Goal: Information Seeking & Learning: Check status

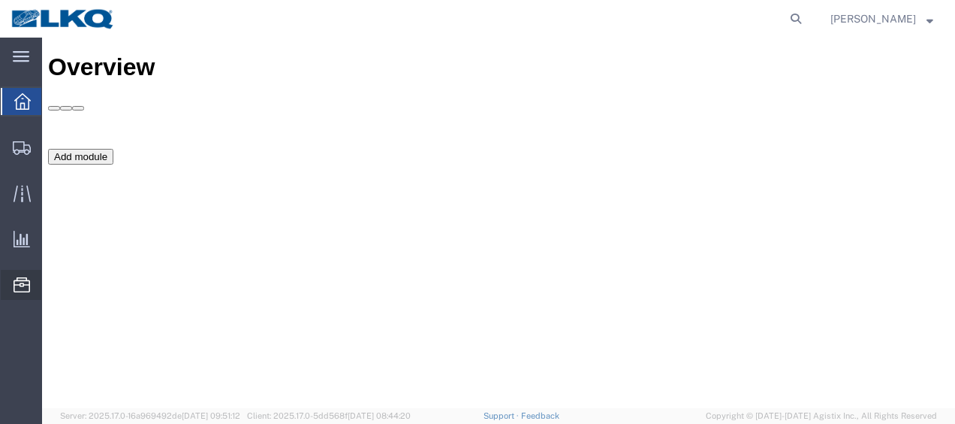
click at [0, 0] on span "Location Appointment" at bounding box center [0, 0] width 0 height 0
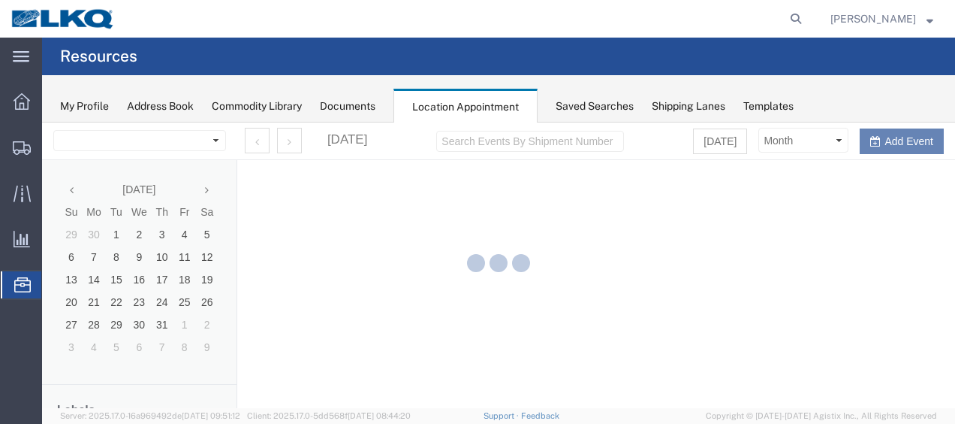
select select "27578"
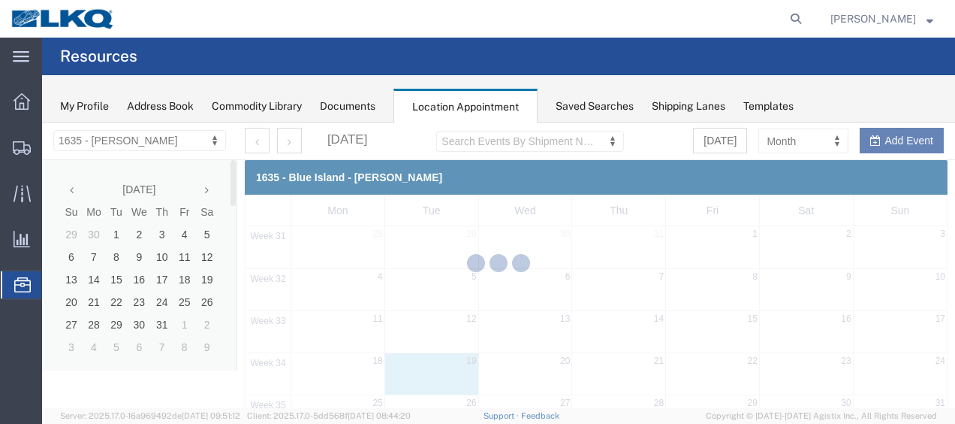
click at [210, 188] on div at bounding box center [498, 264] width 913 height 285
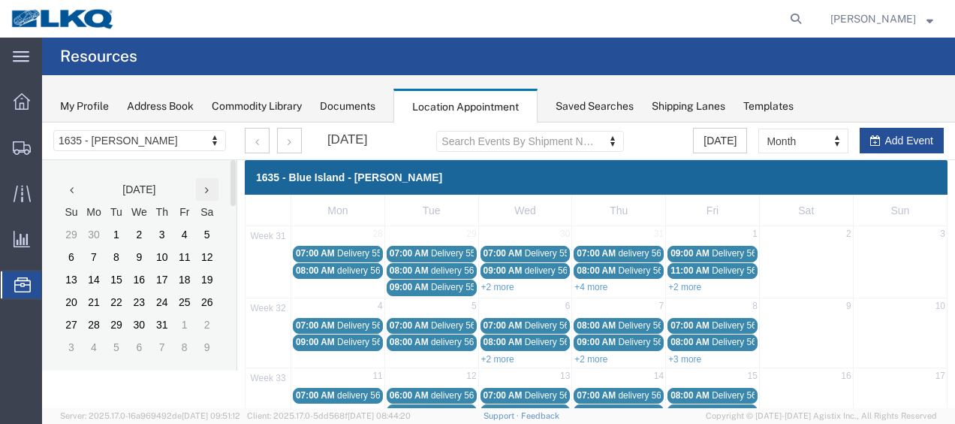
click at [209, 193] on icon at bounding box center [207, 190] width 4 height 11
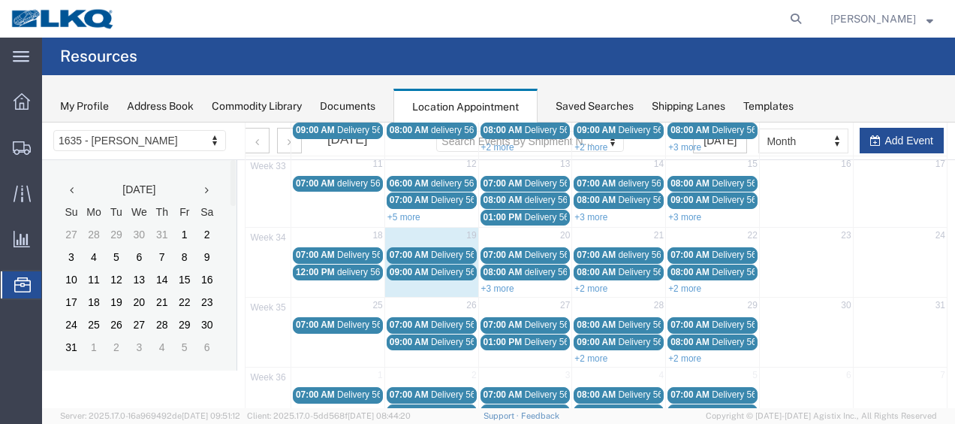
scroll to position [225, 0]
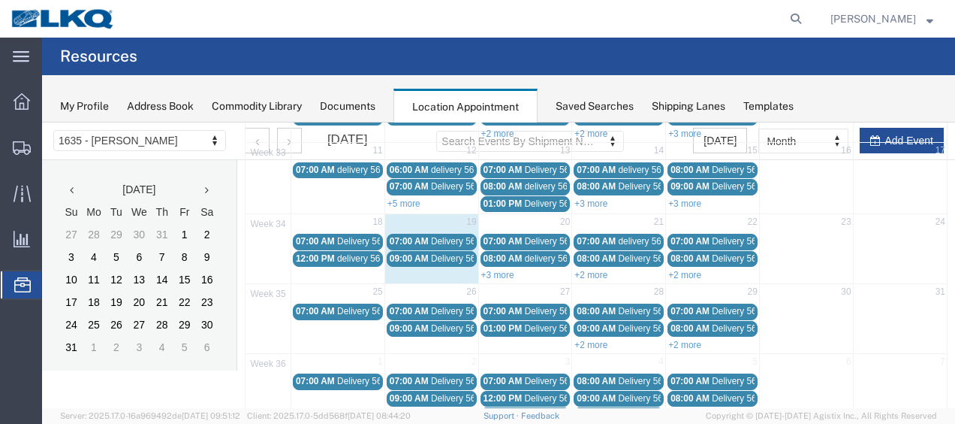
click at [424, 236] on span "07:00 AM" at bounding box center [409, 241] width 39 height 11
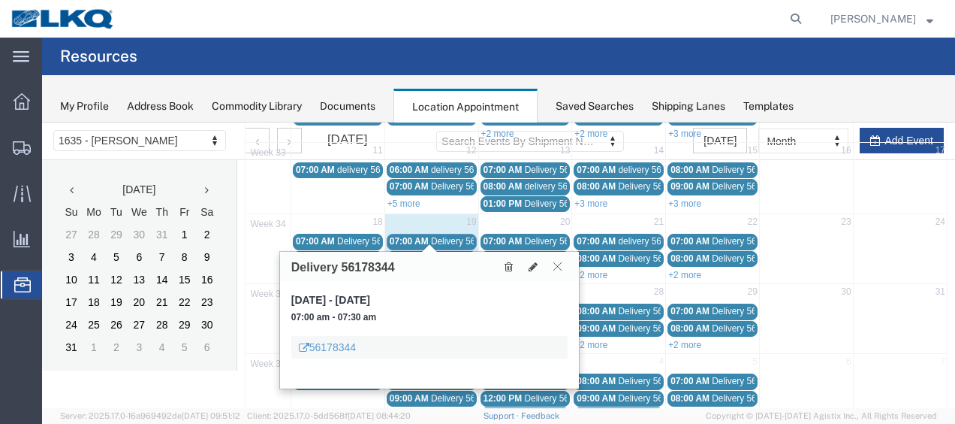
click at [555, 268] on icon at bounding box center [558, 265] width 8 height 9
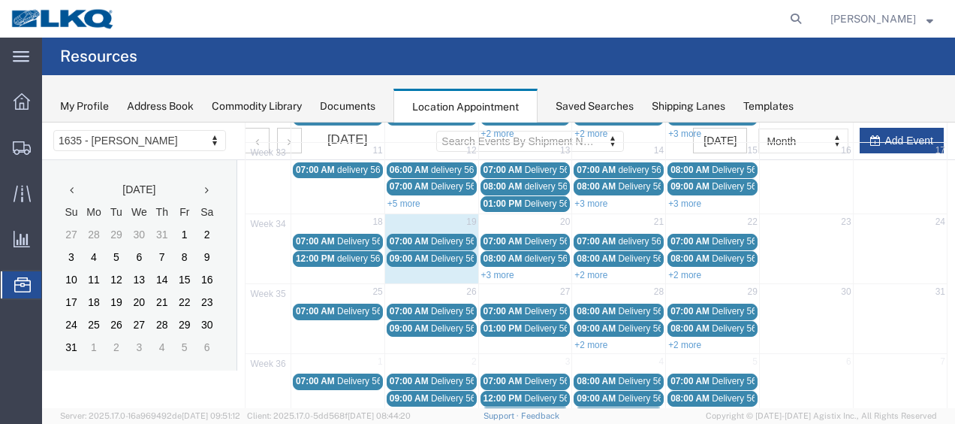
click at [496, 274] on div "+3 more" at bounding box center [525, 274] width 93 height 15
select select "1"
select select
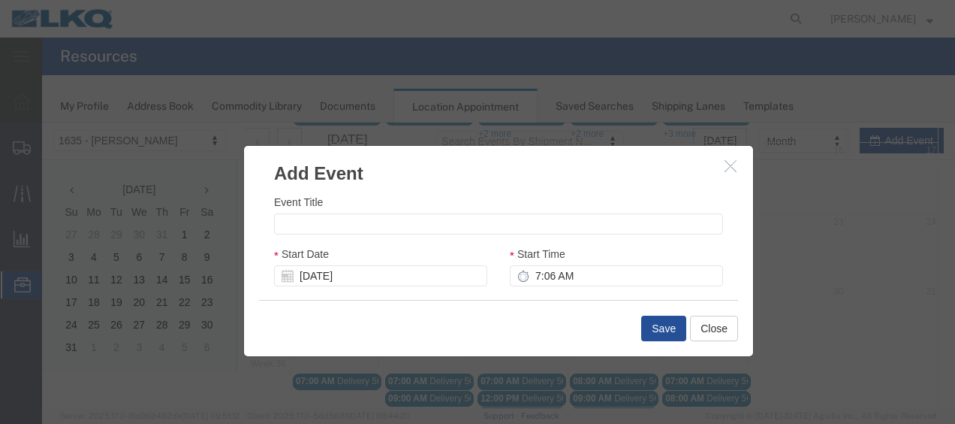
click at [727, 176] on h3 "Add Event" at bounding box center [498, 166] width 509 height 41
click at [728, 168] on icon "button" at bounding box center [731, 165] width 12 height 13
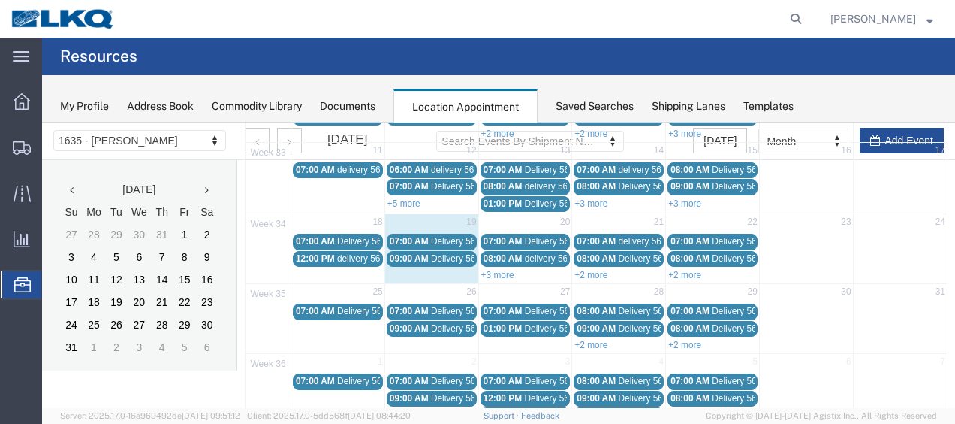
click at [511, 269] on div "+3 more" at bounding box center [525, 274] width 93 height 15
select select "1"
select select
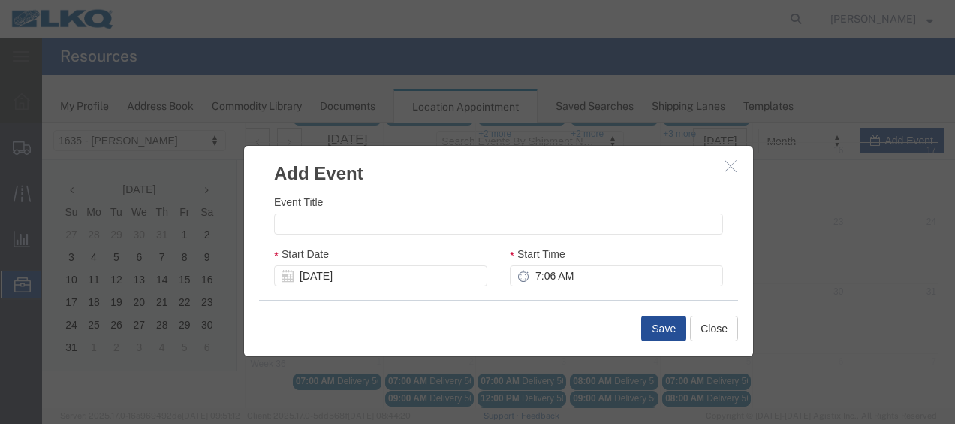
click at [726, 166] on icon "button" at bounding box center [731, 165] width 12 height 13
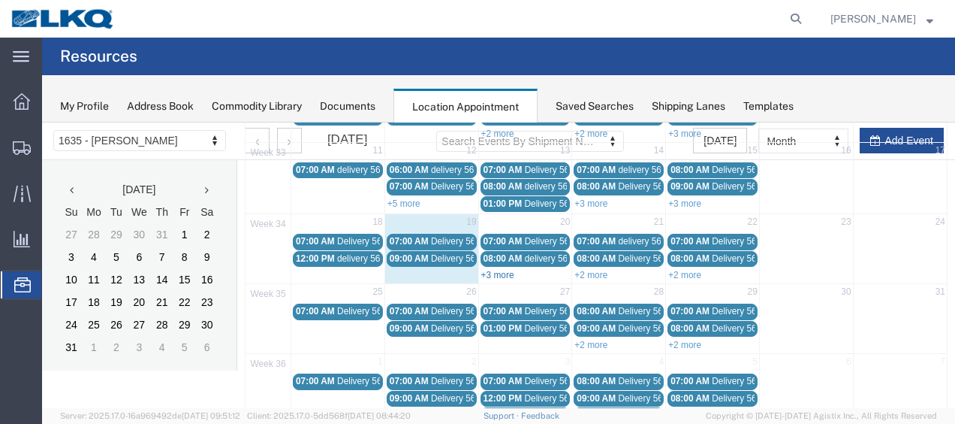
click at [500, 270] on link "+3 more" at bounding box center [497, 275] width 33 height 11
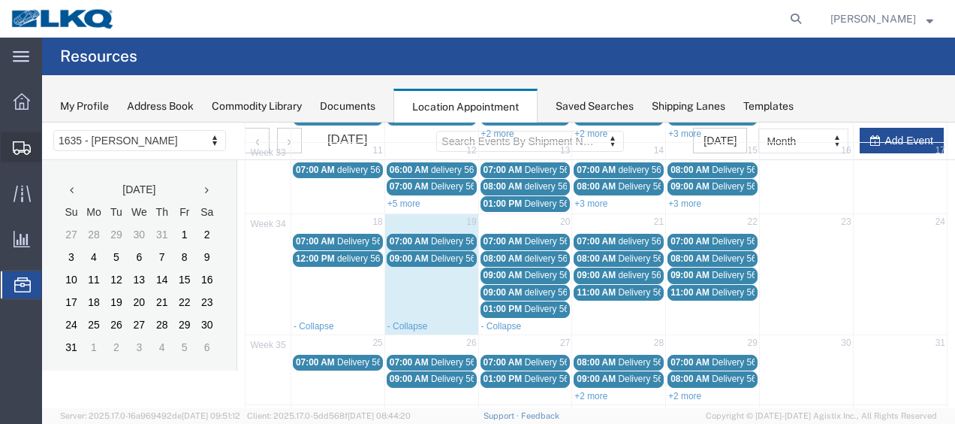
click at [0, 0] on span "Shipment Manager" at bounding box center [0, 0] width 0 height 0
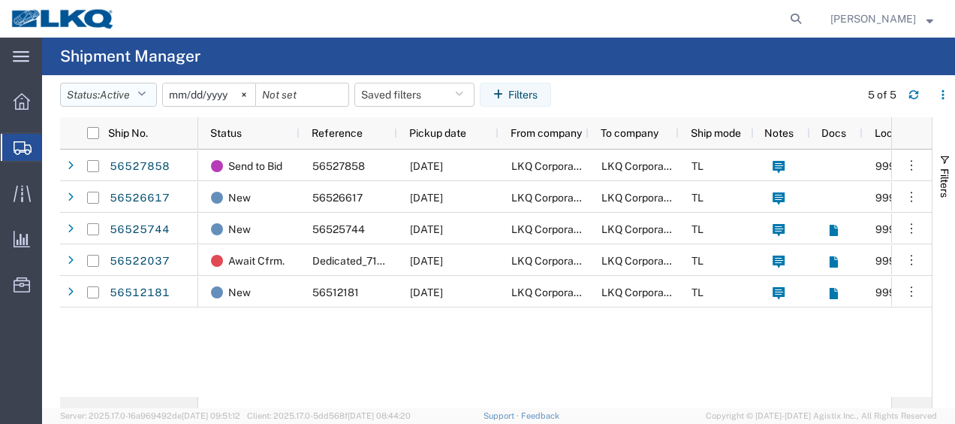
click at [146, 95] on icon "button" at bounding box center [141, 94] width 8 height 11
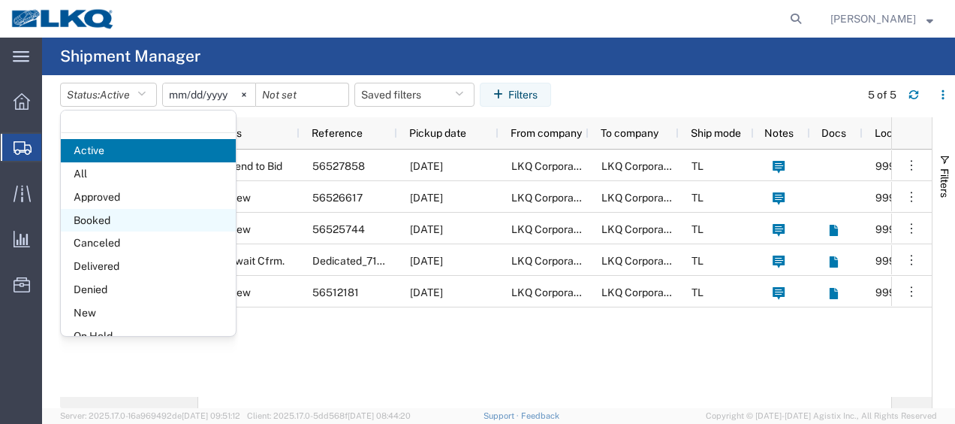
click at [121, 219] on span "Booked" at bounding box center [148, 220] width 175 height 23
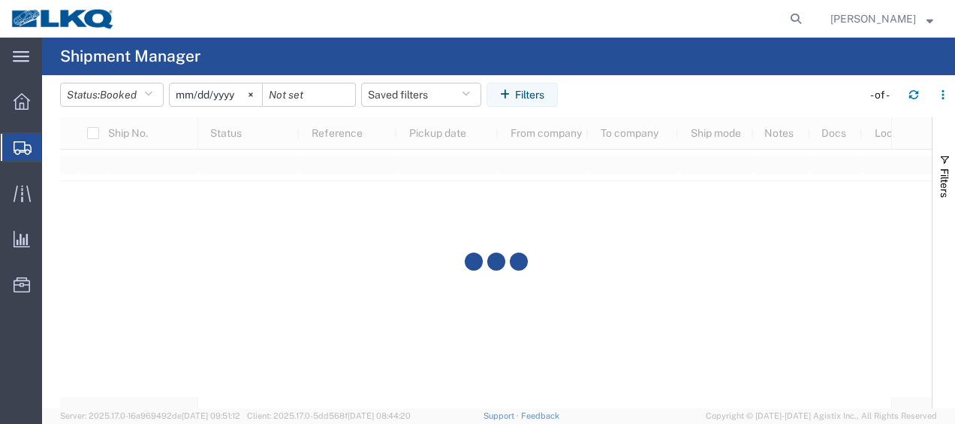
click at [181, 98] on input "[DATE]" at bounding box center [216, 94] width 92 height 23
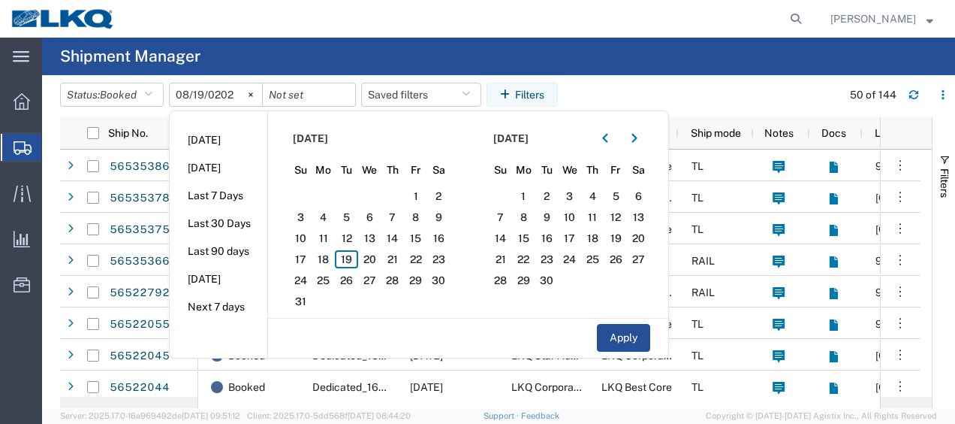
type input "[DATE]"
click at [349, 254] on span "19" at bounding box center [346, 259] width 23 height 18
click at [376, 258] on span "20" at bounding box center [369, 259] width 23 height 18
click at [620, 336] on button "Apply" at bounding box center [623, 338] width 53 height 28
type input "[DATE]"
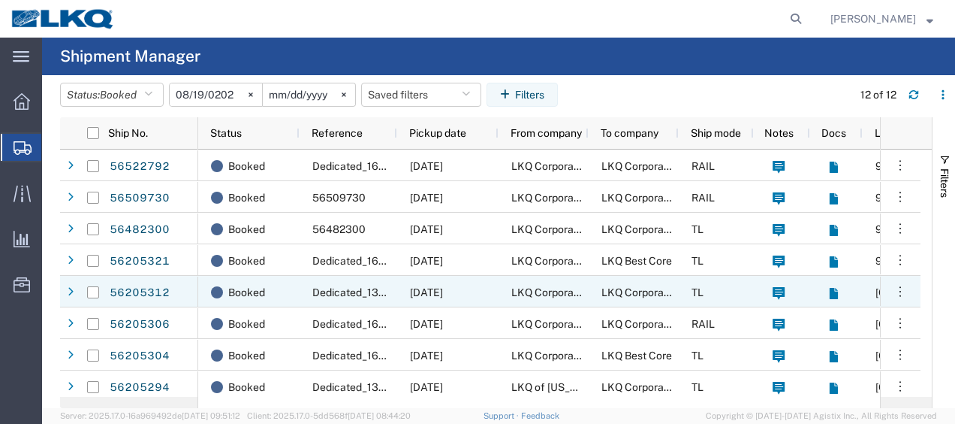
scroll to position [131, 0]
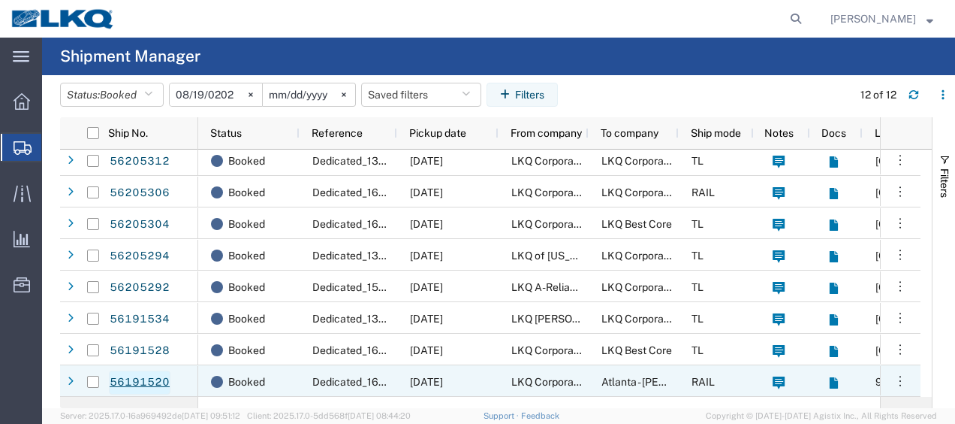
click at [161, 378] on link "56191520" at bounding box center [140, 382] width 62 height 24
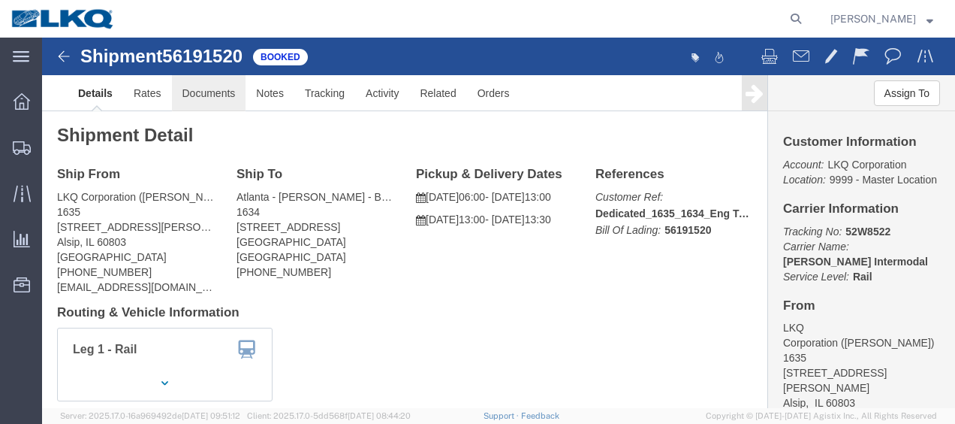
click link "Documents"
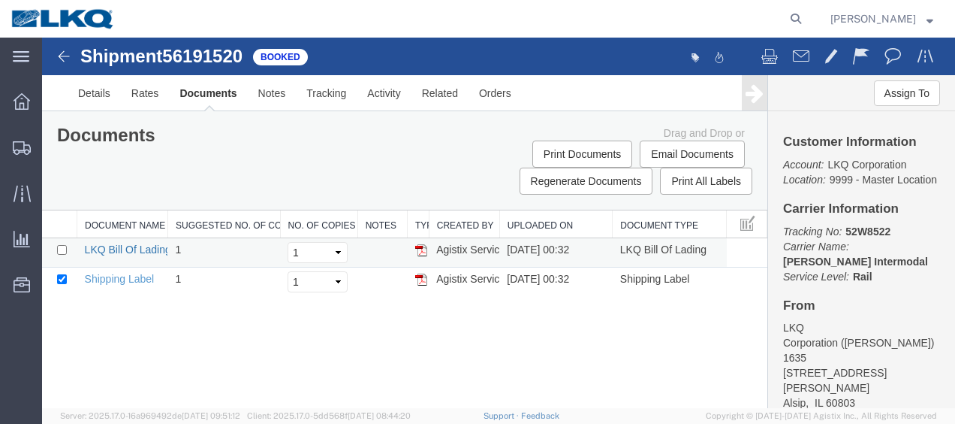
click at [113, 245] on link "LKQ Bill Of Lading" at bounding box center [128, 249] width 86 height 12
click at [60, 55] on img at bounding box center [64, 56] width 18 height 18
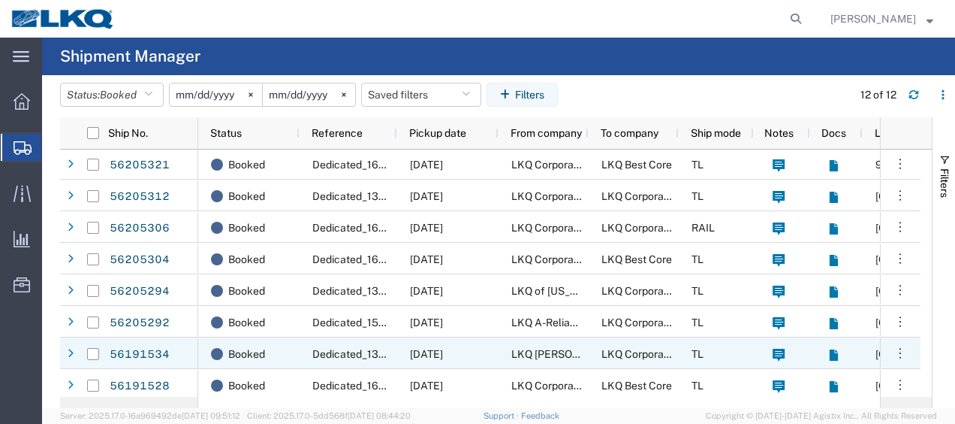
scroll to position [131, 0]
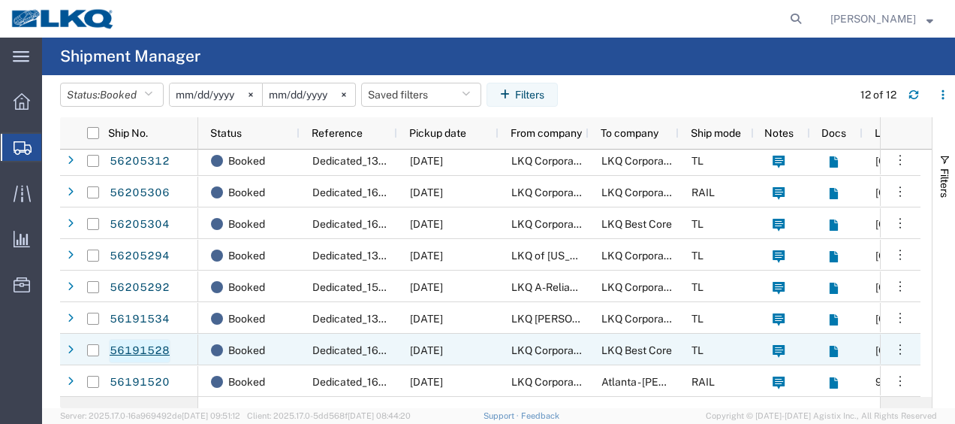
click at [150, 348] on link "56191528" at bounding box center [140, 351] width 62 height 24
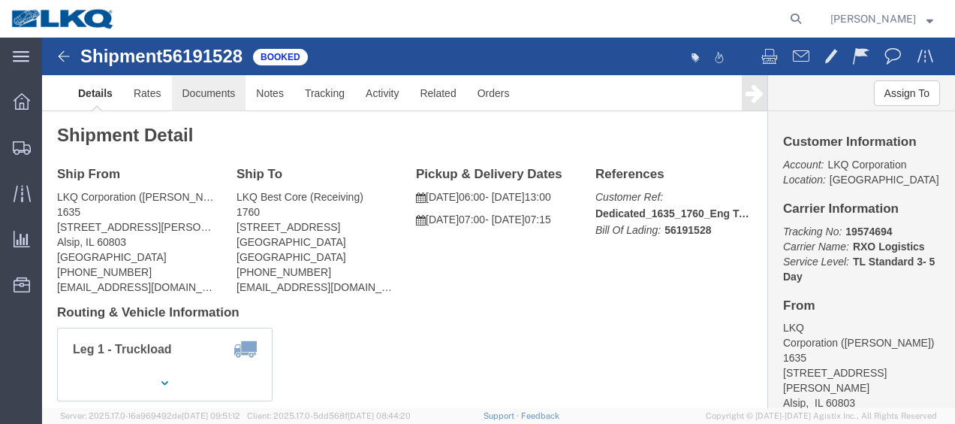
click link "Documents"
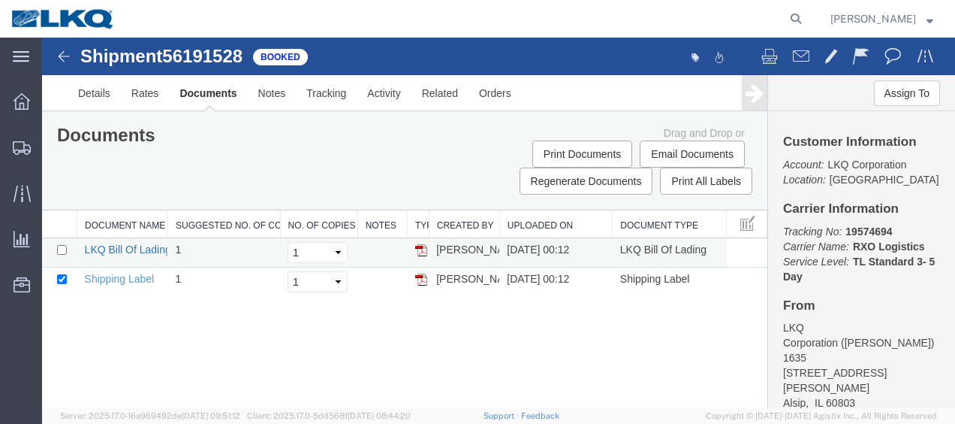
click at [140, 246] on link "LKQ Bill Of Lading" at bounding box center [128, 249] width 86 height 12
click at [68, 59] on img at bounding box center [64, 56] width 18 height 18
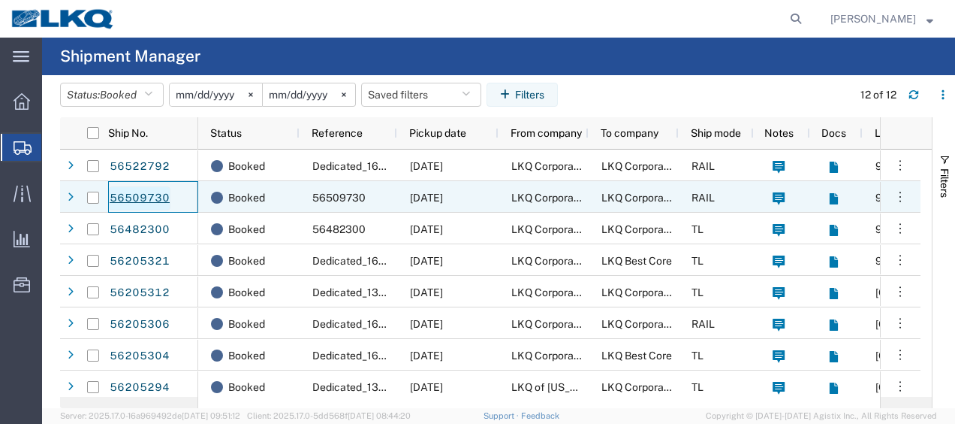
click at [146, 192] on link "56509730" at bounding box center [140, 198] width 62 height 24
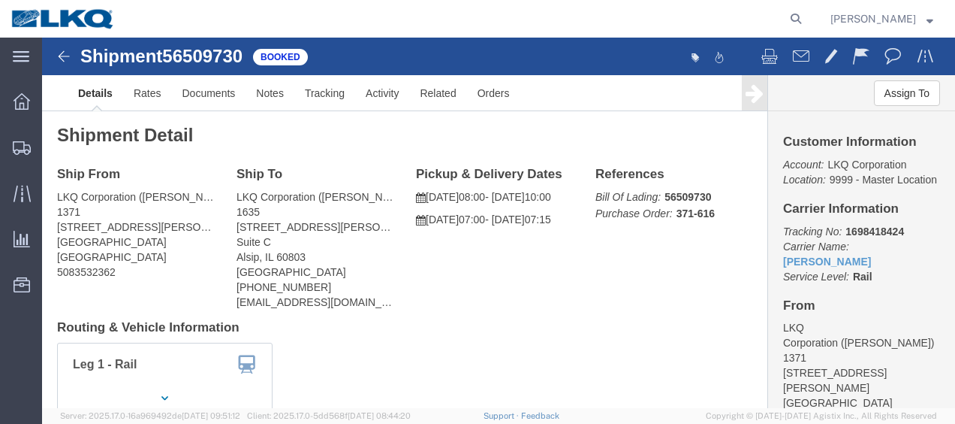
click img
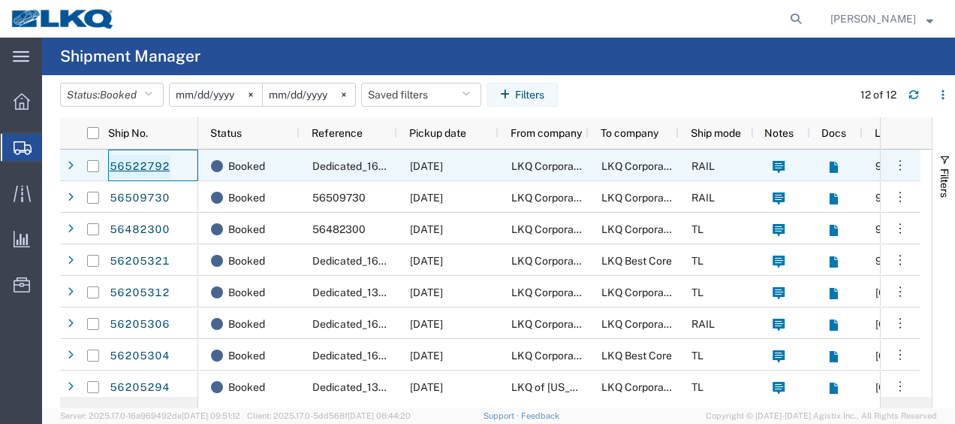
click at [126, 163] on link "56522792" at bounding box center [140, 167] width 62 height 24
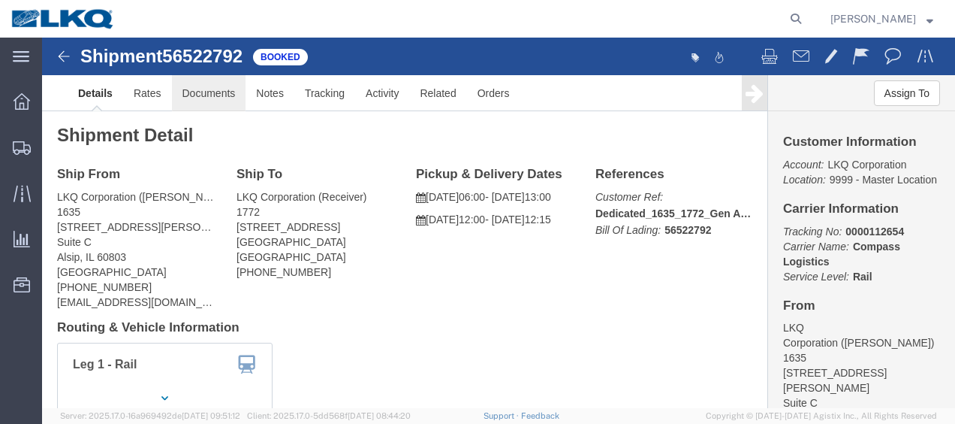
click link "Documents"
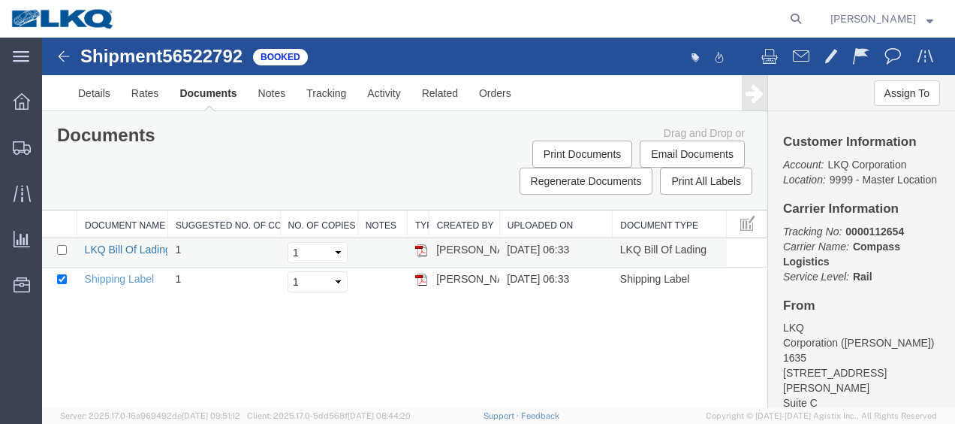
click at [144, 247] on link "LKQ Bill Of Lading" at bounding box center [128, 249] width 86 height 12
click at [72, 57] on img at bounding box center [64, 56] width 18 height 18
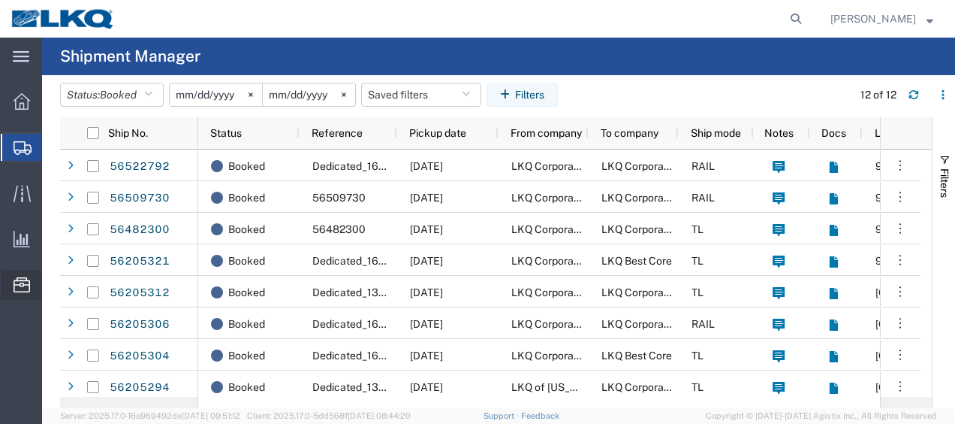
click at [0, 0] on span "Location Appointment" at bounding box center [0, 0] width 0 height 0
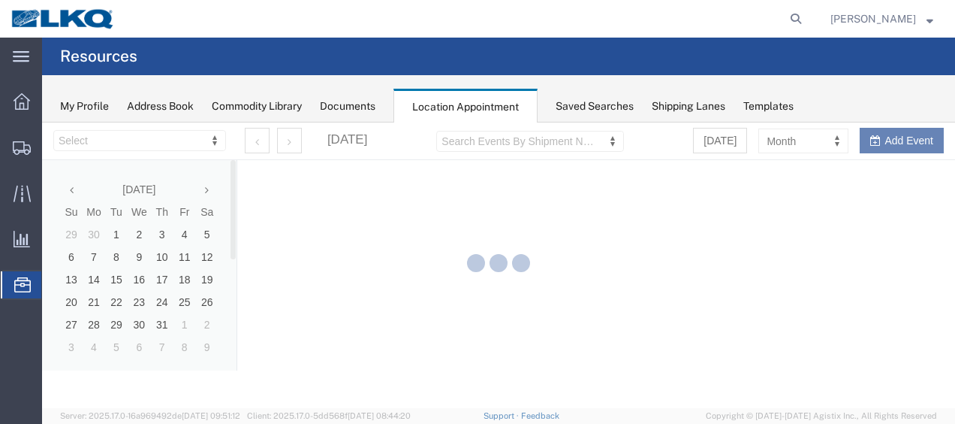
select select "27578"
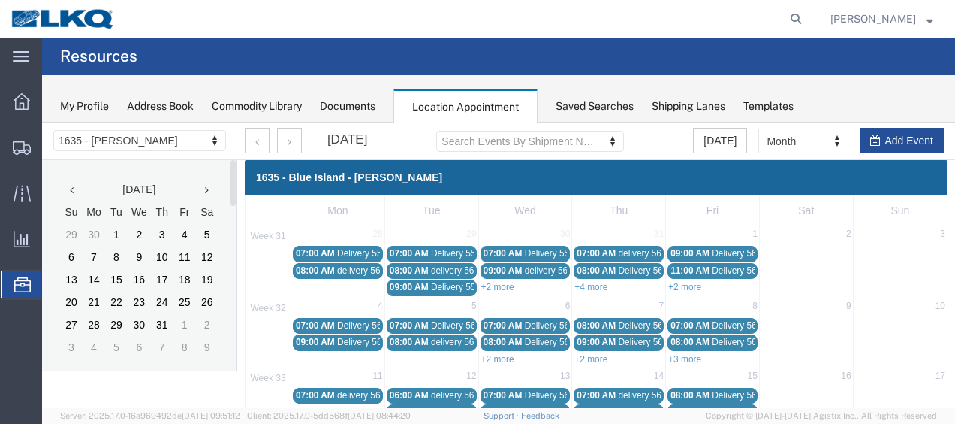
click at [207, 189] on icon at bounding box center [207, 190] width 4 height 11
